Goal: Information Seeking & Learning: Learn about a topic

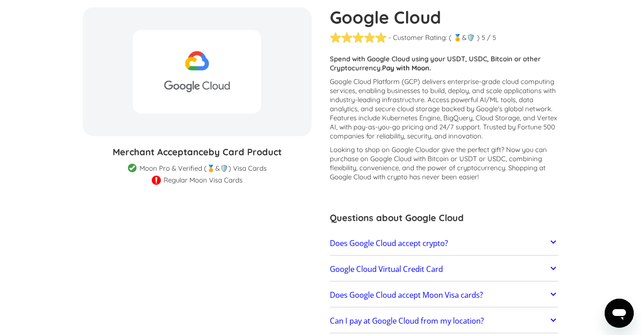
scroll to position [176, 0]
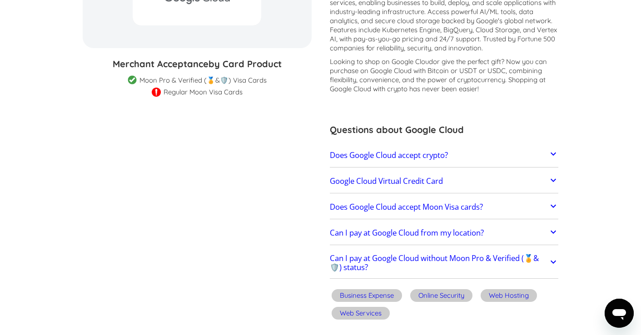
click at [551, 185] on icon at bounding box center [553, 180] width 11 height 11
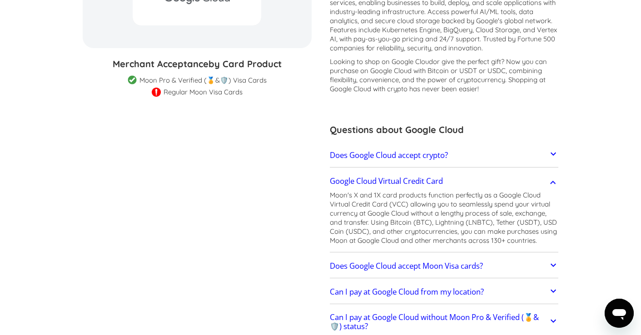
click at [555, 267] on icon at bounding box center [553, 265] width 11 height 11
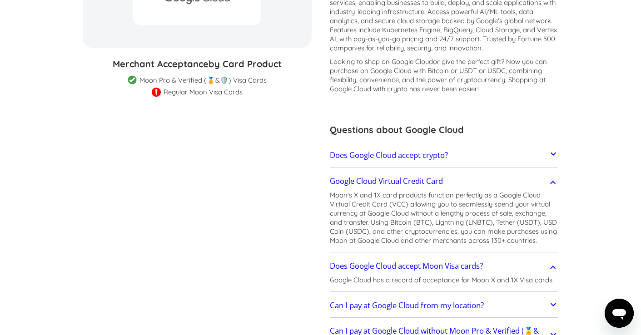
scroll to position [264, 0]
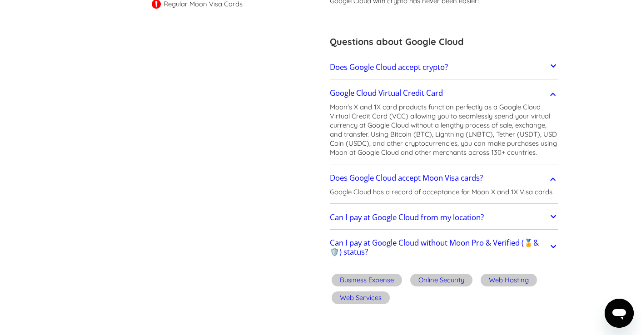
click at [554, 214] on icon at bounding box center [553, 216] width 11 height 11
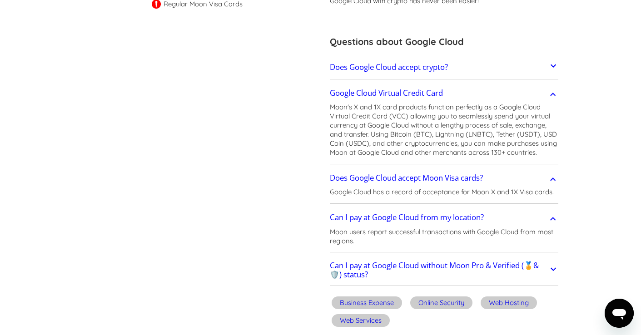
click at [556, 269] on icon at bounding box center [553, 269] width 11 height 11
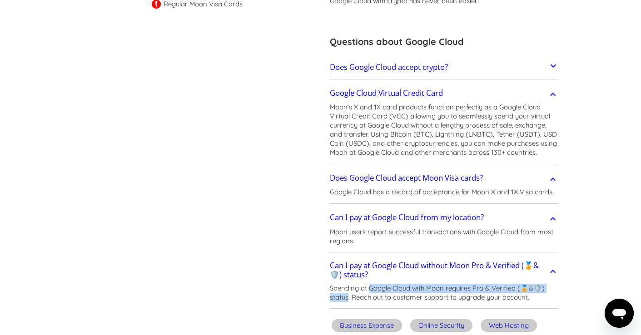
drag, startPoint x: 369, startPoint y: 287, endPoint x: 348, endPoint y: 296, distance: 23.2
click at [348, 296] on p "Spending at Google Cloud with Moon requires Pro & Verified (🏅&🛡️) status. Reach…" at bounding box center [444, 293] width 229 height 18
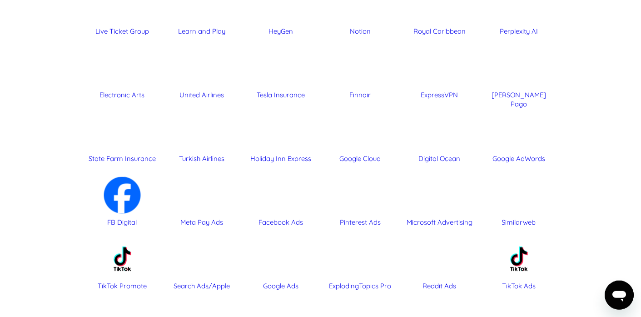
scroll to position [1026, 0]
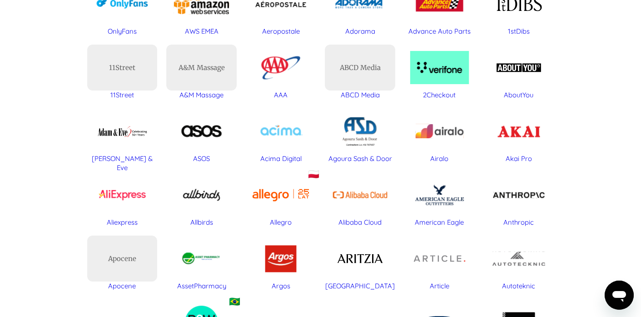
scroll to position [962, 0]
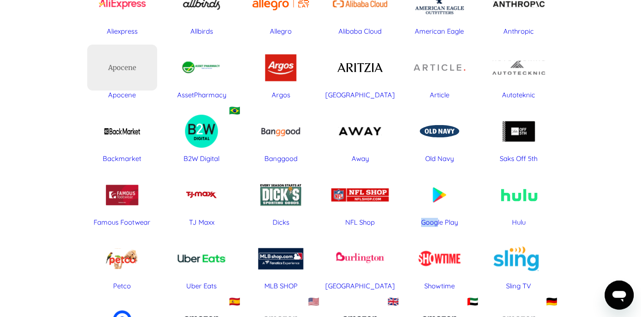
click at [451, 224] on div "Google Play" at bounding box center [439, 222] width 70 height 9
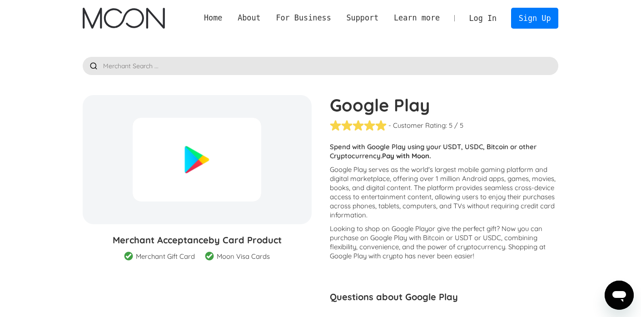
scroll to position [176, 0]
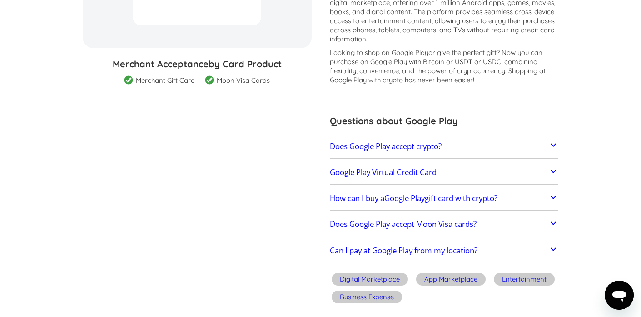
click at [553, 174] on icon at bounding box center [553, 171] width 11 height 11
